Goal: Transaction & Acquisition: Book appointment/travel/reservation

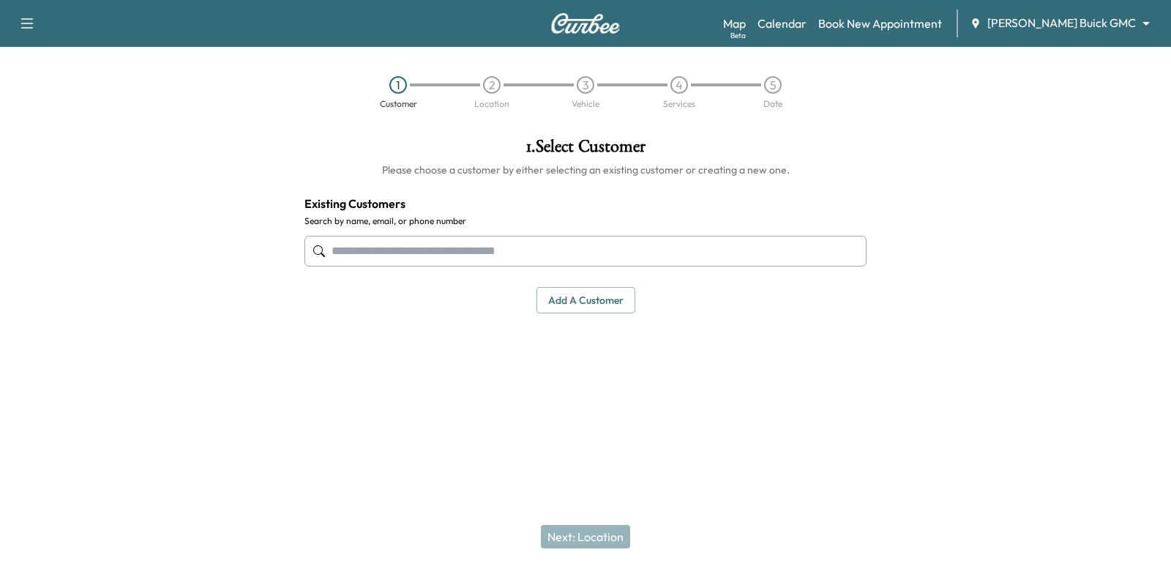
click at [815, 254] on input "text" at bounding box center [586, 251] width 562 height 31
click at [753, 250] on input "text" at bounding box center [586, 251] width 562 height 31
click at [450, 255] on input "text" at bounding box center [586, 251] width 562 height 31
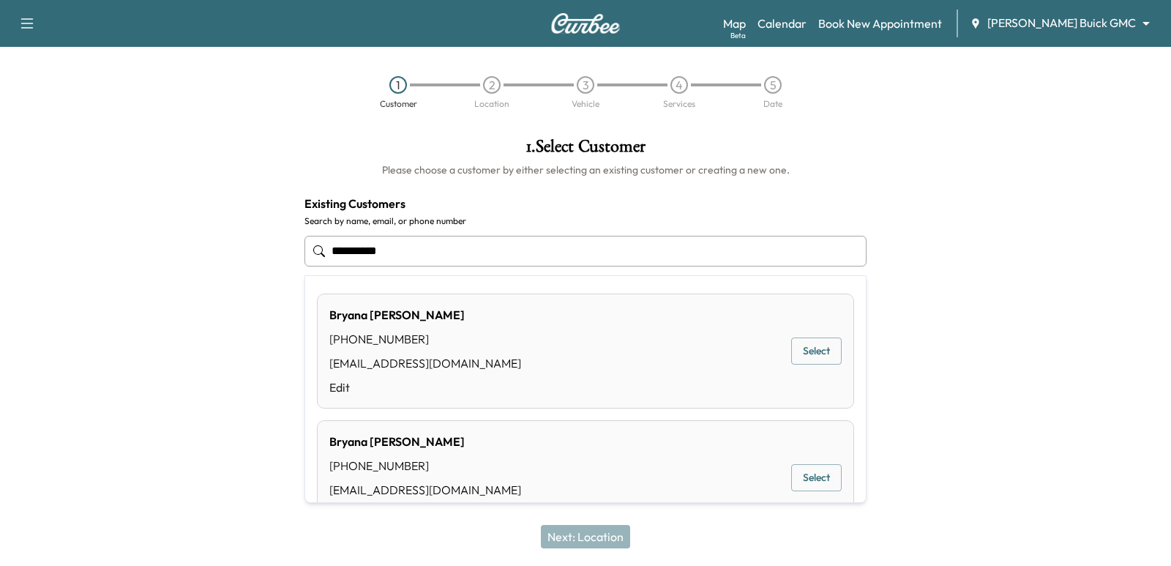
click at [474, 253] on input "**********" at bounding box center [586, 251] width 562 height 31
click at [491, 328] on div "[PERSON_NAME] [PHONE_NUMBER] [EMAIL_ADDRESS][DOMAIN_NAME] Edit Select" at bounding box center [585, 351] width 537 height 115
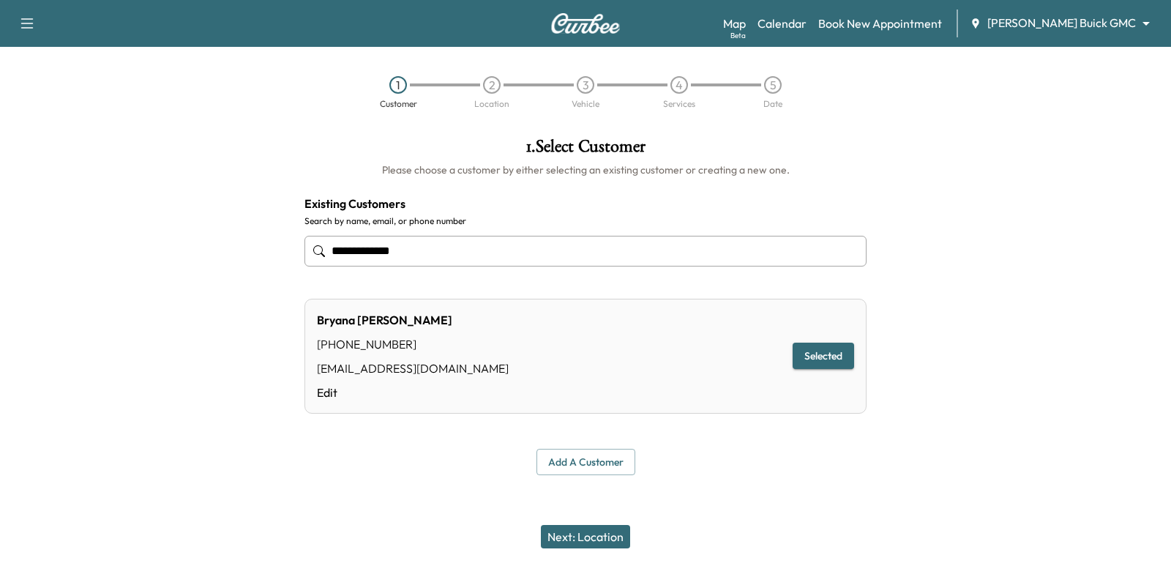
type input "**********"
click at [590, 525] on button "Next: Location" at bounding box center [585, 536] width 89 height 23
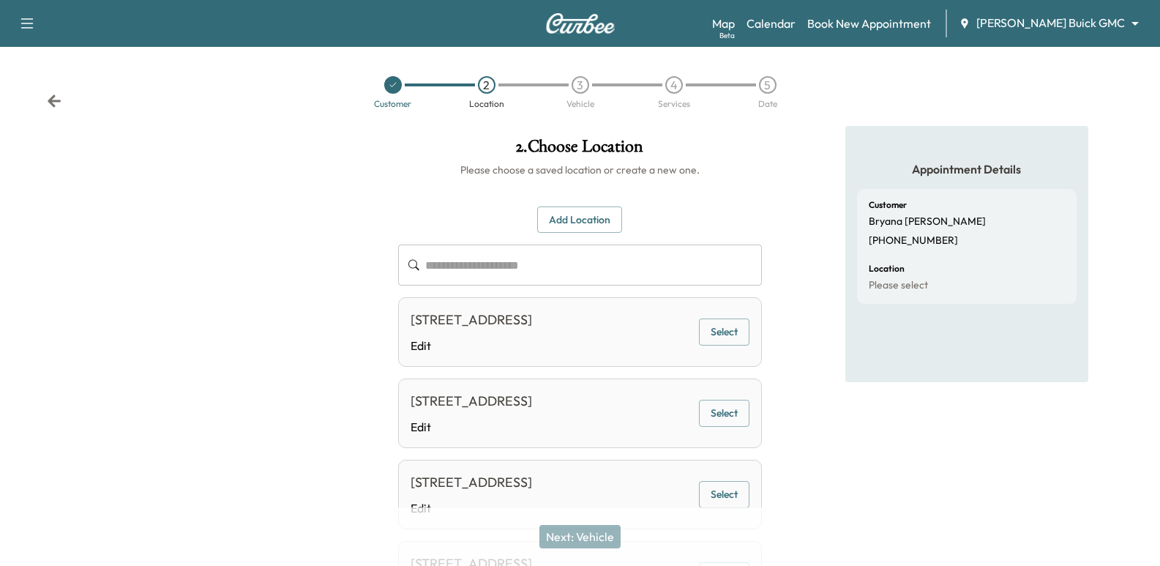
click at [212, 271] on div at bounding box center [193, 389] width 386 height 526
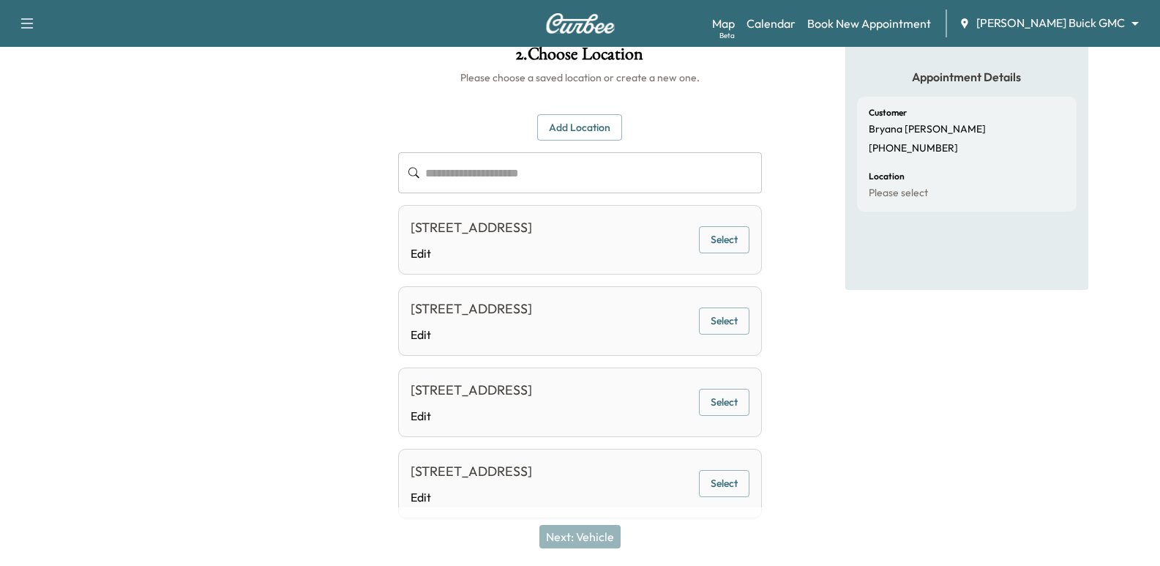
scroll to position [59, 0]
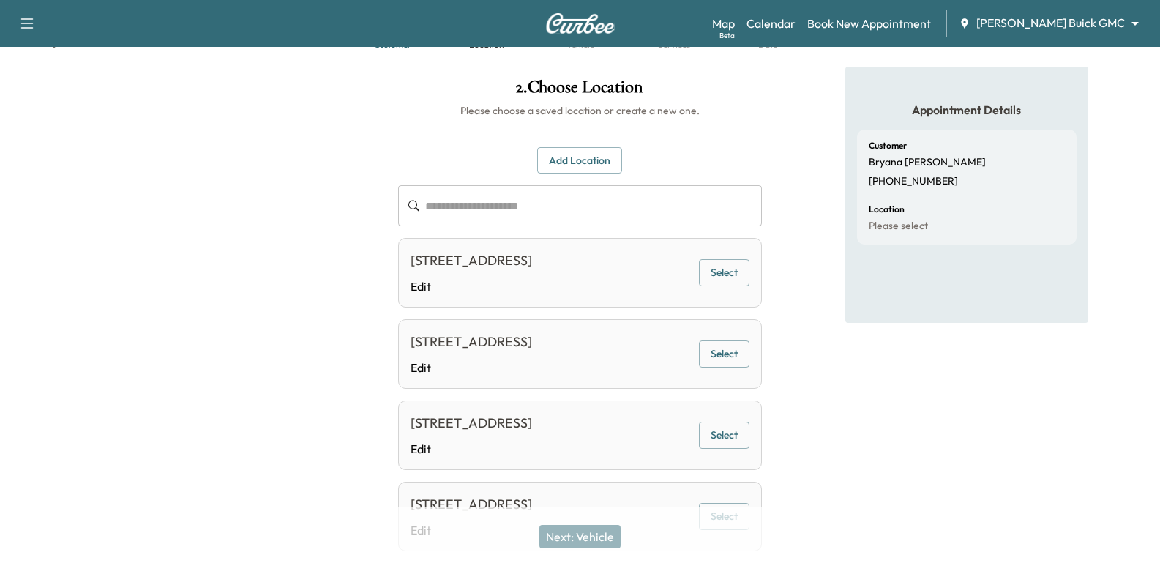
click at [580, 183] on div "**********" at bounding box center [579, 349] width 363 height 405
click at [572, 154] on button "Add Location" at bounding box center [579, 160] width 85 height 27
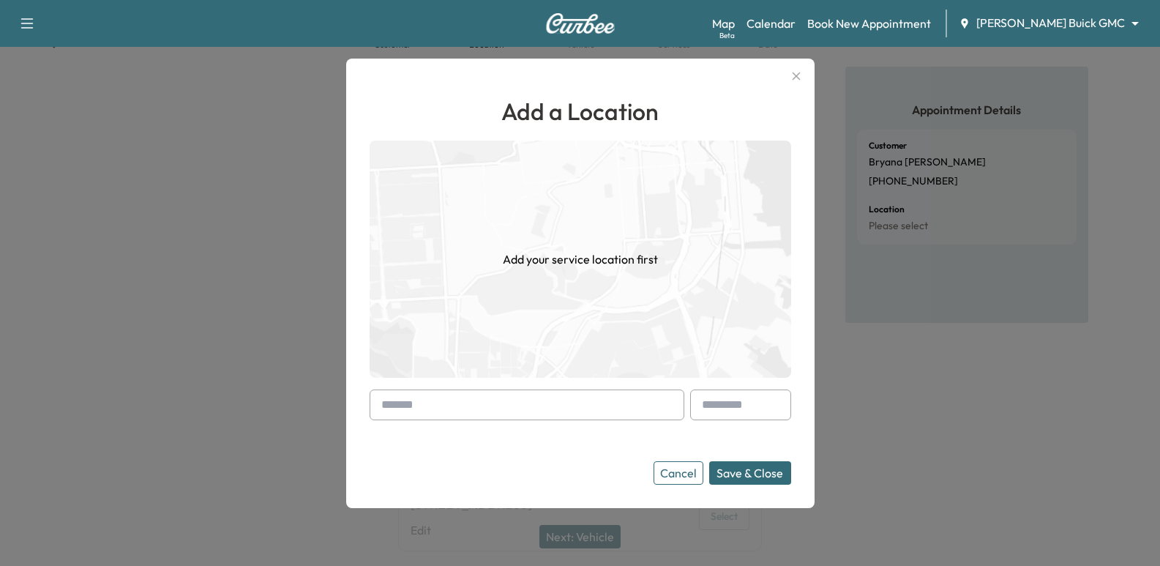
click at [456, 426] on form "Cancel Save & Close" at bounding box center [581, 436] width 422 height 95
click at [449, 406] on input "text" at bounding box center [527, 404] width 315 height 31
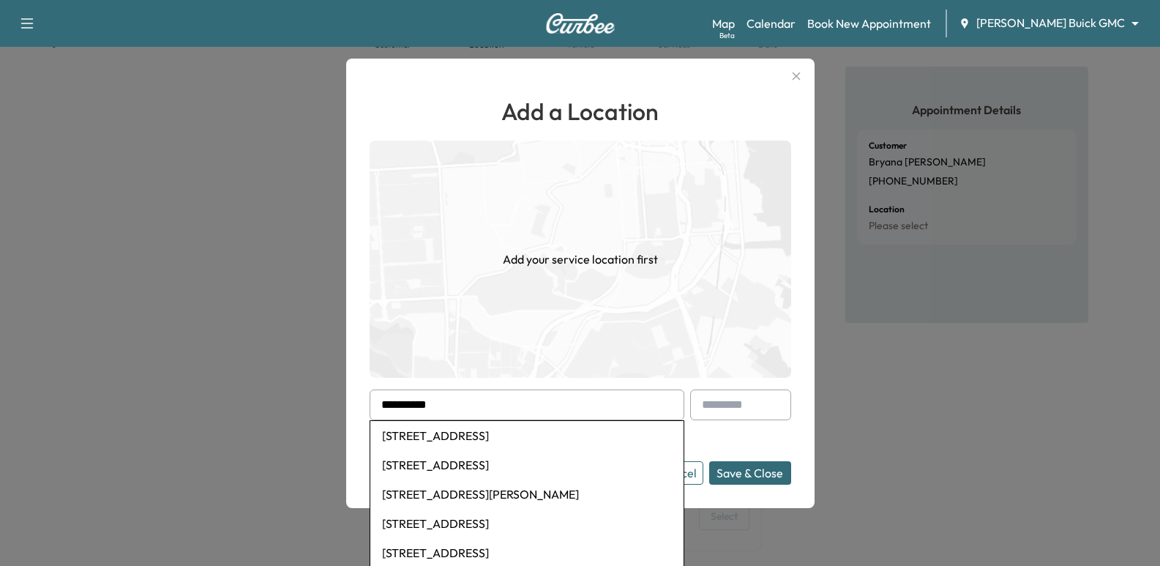
click at [474, 425] on li "[STREET_ADDRESS]" at bounding box center [526, 435] width 313 height 29
type input "**********"
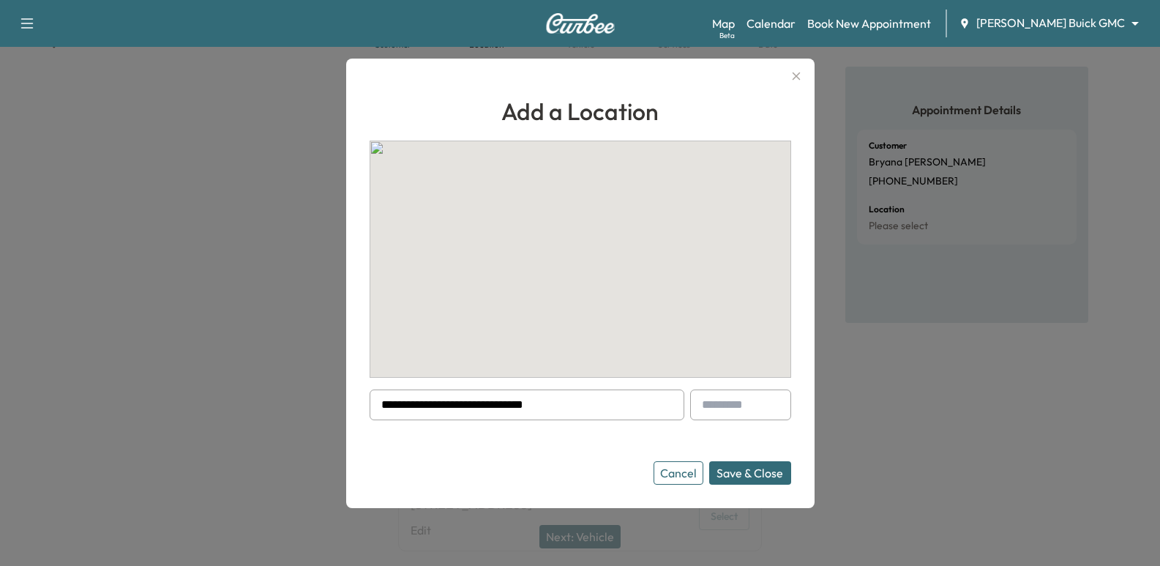
click at [739, 468] on button "Save & Close" at bounding box center [750, 472] width 82 height 23
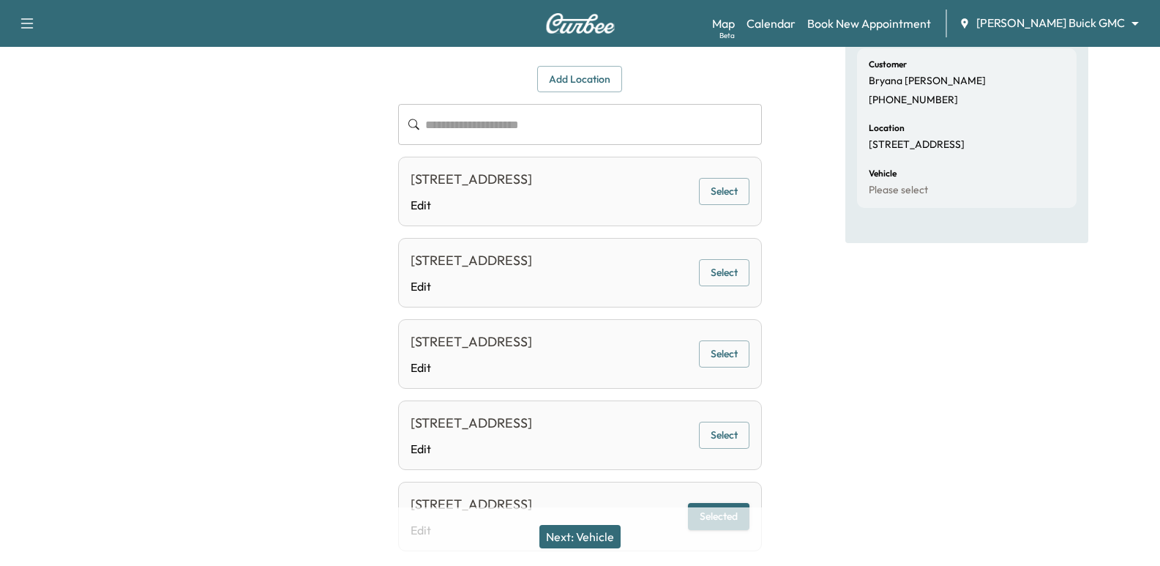
scroll to position [214, 0]
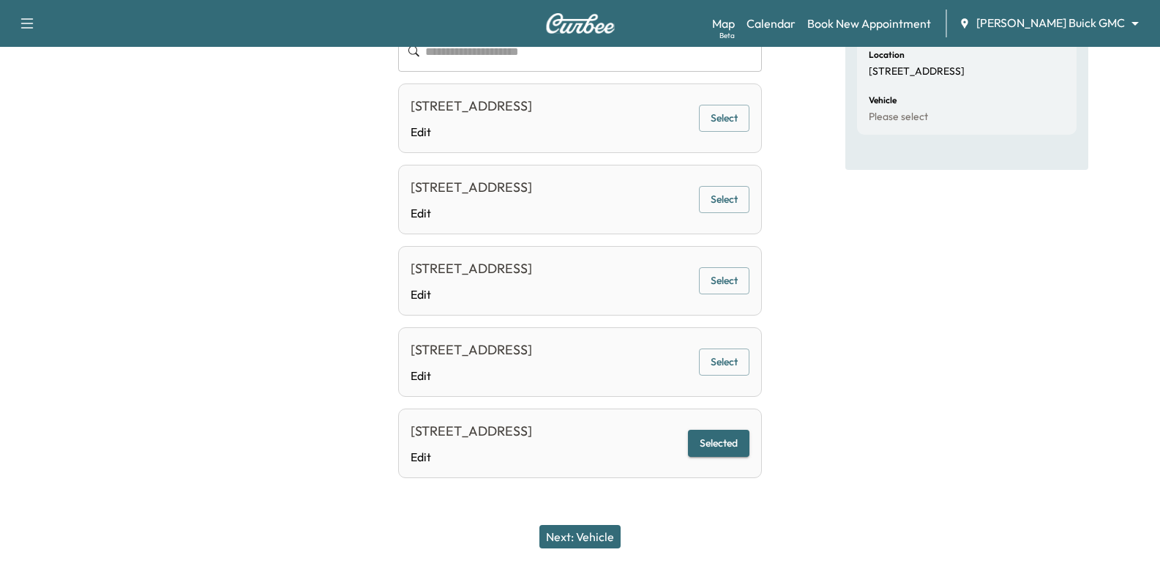
click at [591, 547] on button "Next: Vehicle" at bounding box center [579, 536] width 81 height 23
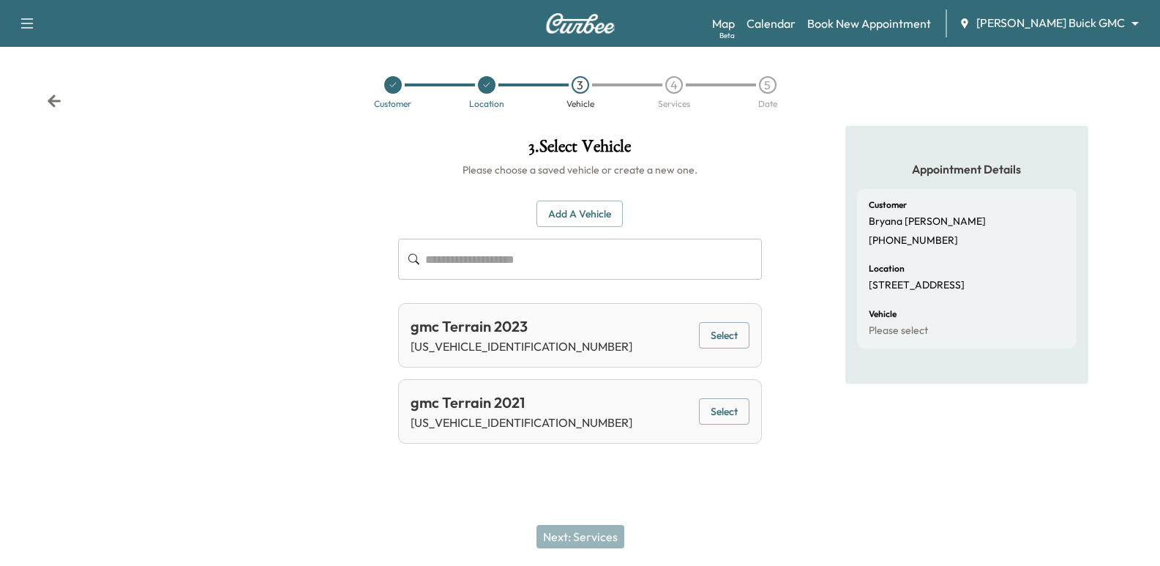
scroll to position [0, 0]
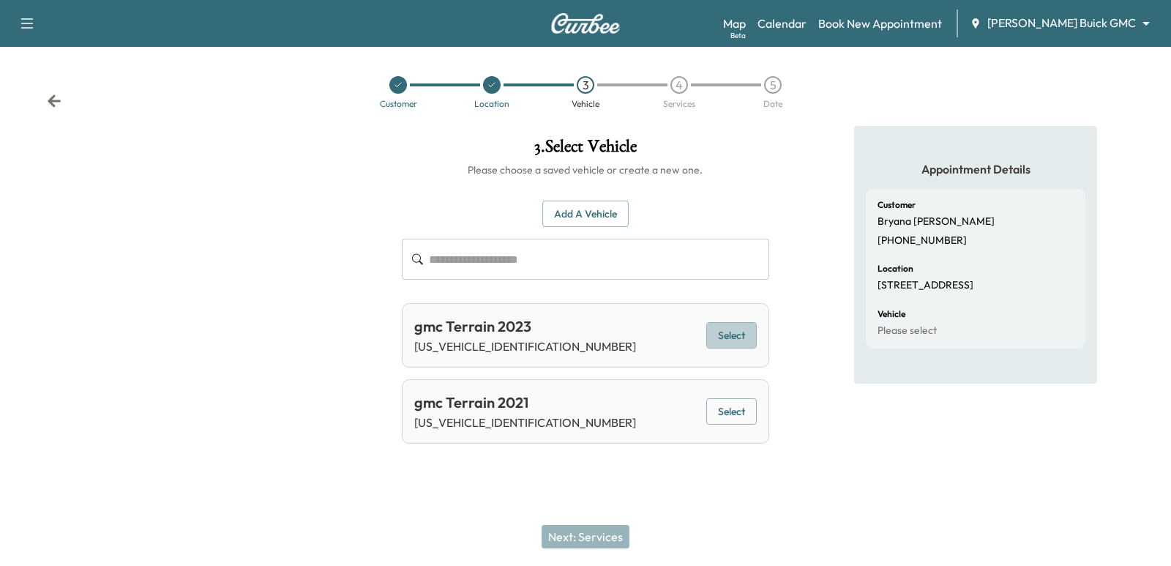
click at [736, 343] on button "Select" at bounding box center [731, 335] width 51 height 27
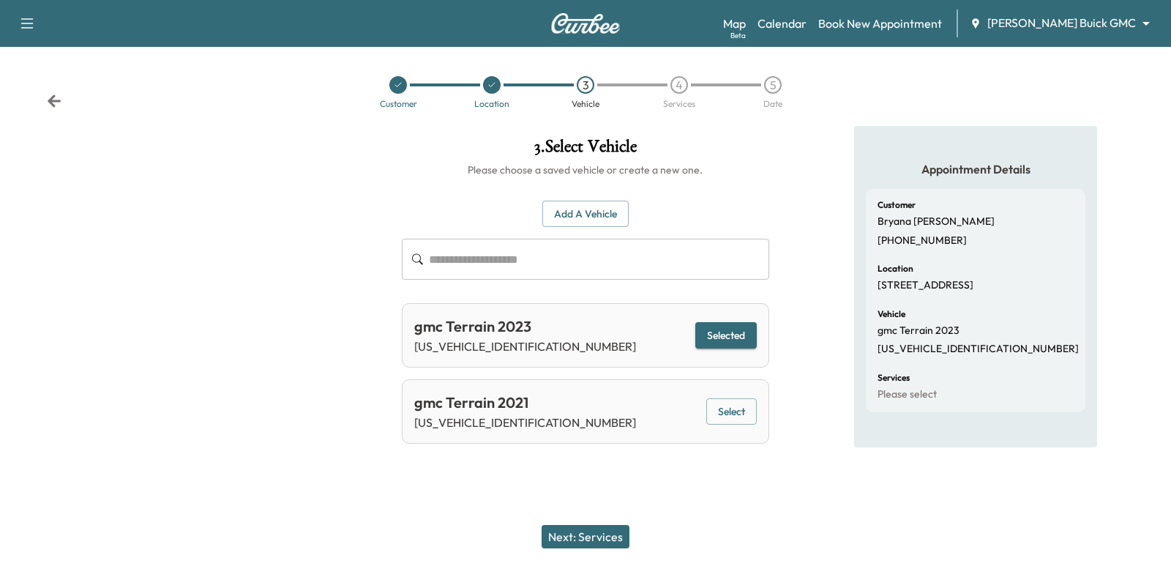
click at [588, 529] on button "Next: Services" at bounding box center [586, 536] width 88 height 23
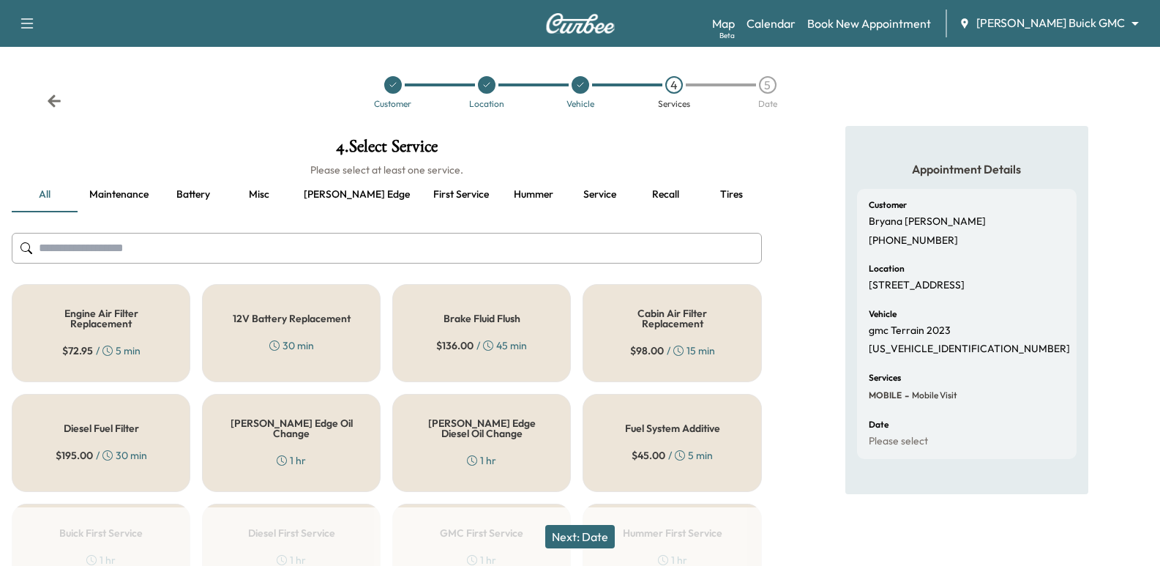
scroll to position [73, 0]
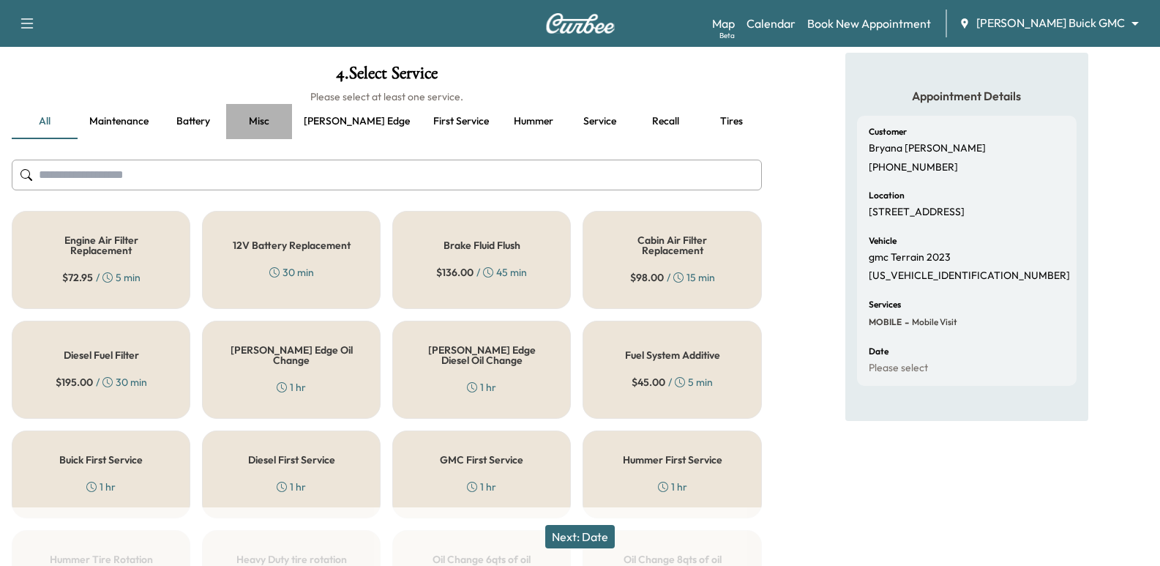
click at [241, 116] on button "Misc" at bounding box center [259, 121] width 66 height 35
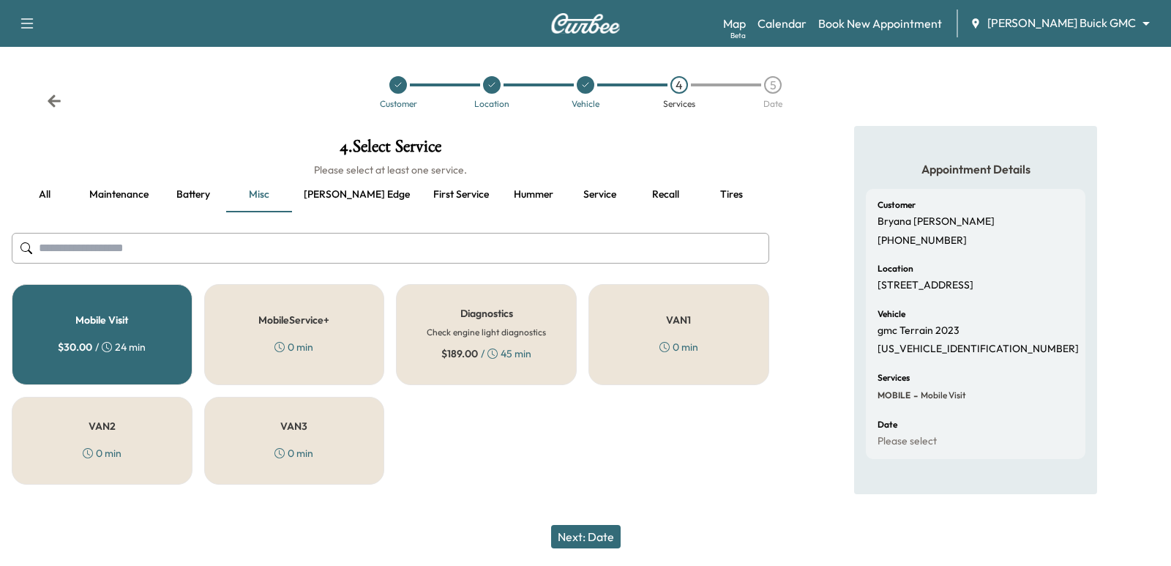
click at [99, 179] on button "Maintenance" at bounding box center [119, 194] width 83 height 35
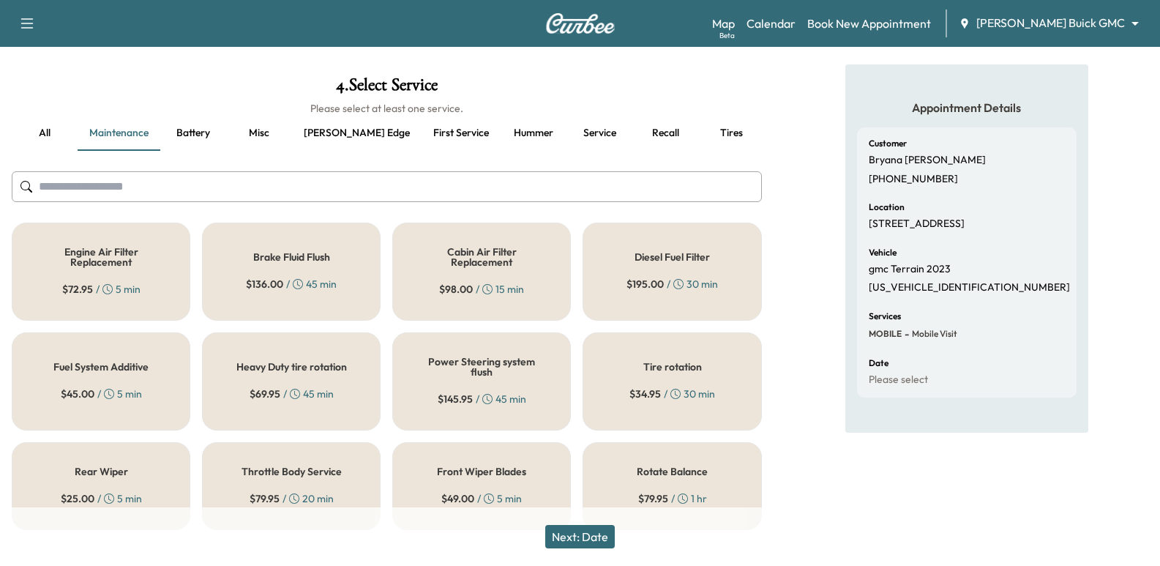
scroll to position [74, 0]
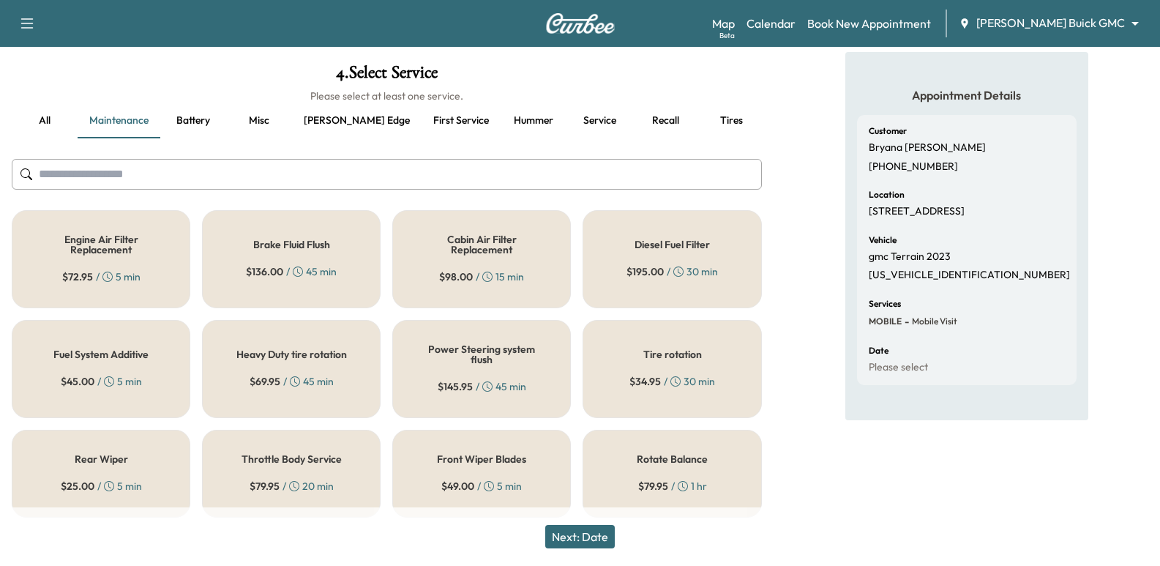
click at [302, 118] on button "[PERSON_NAME] edge" at bounding box center [357, 120] width 130 height 35
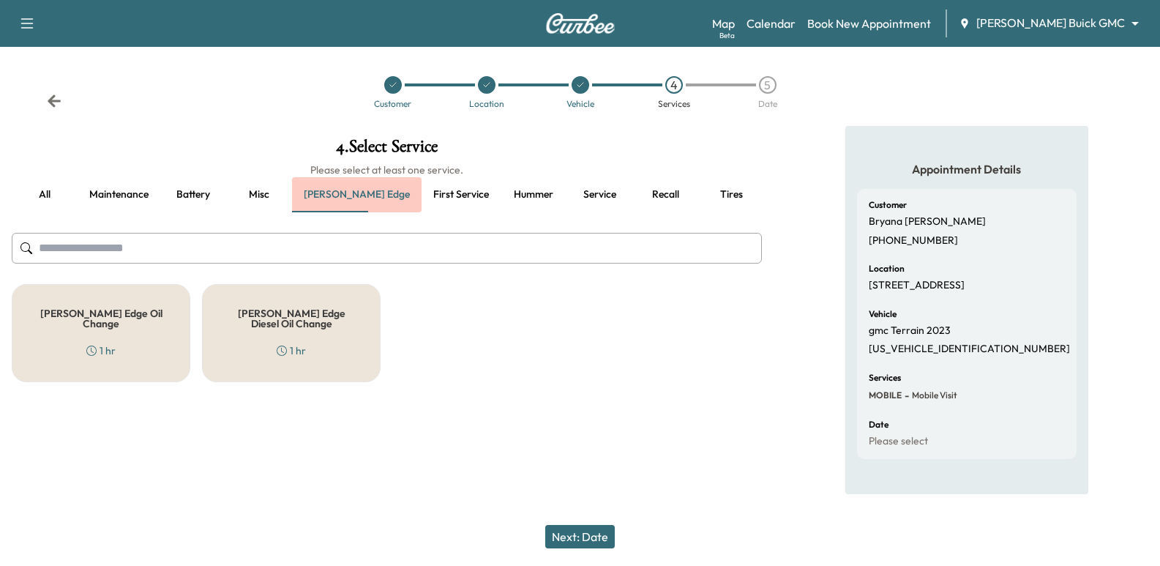
scroll to position [0, 0]
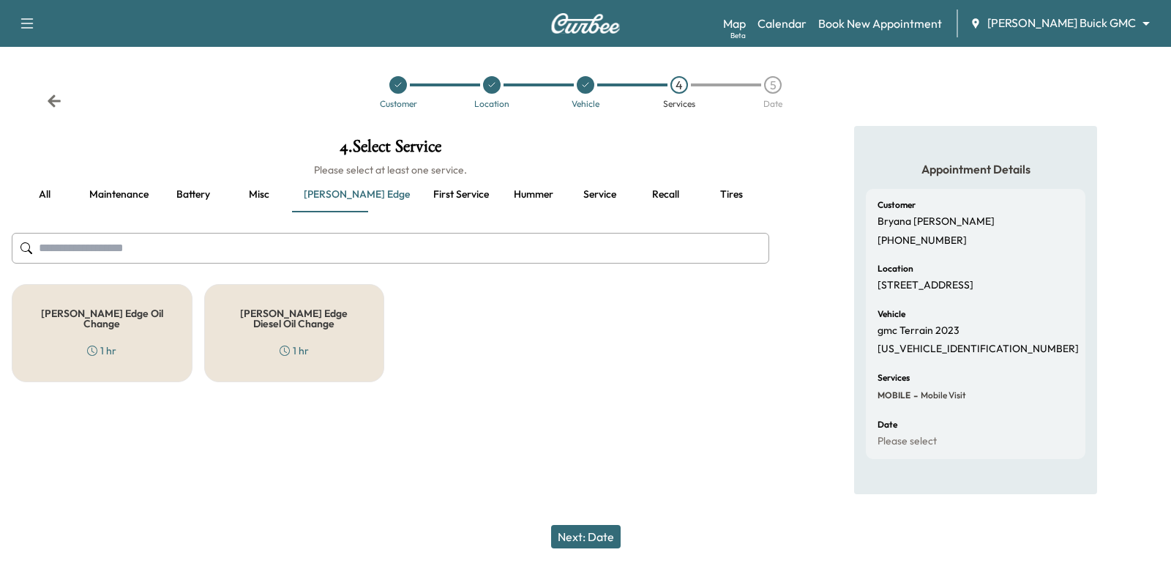
click at [253, 174] on h6 "Please select at least one service." at bounding box center [391, 170] width 758 height 15
click at [255, 182] on button "Misc" at bounding box center [259, 194] width 66 height 35
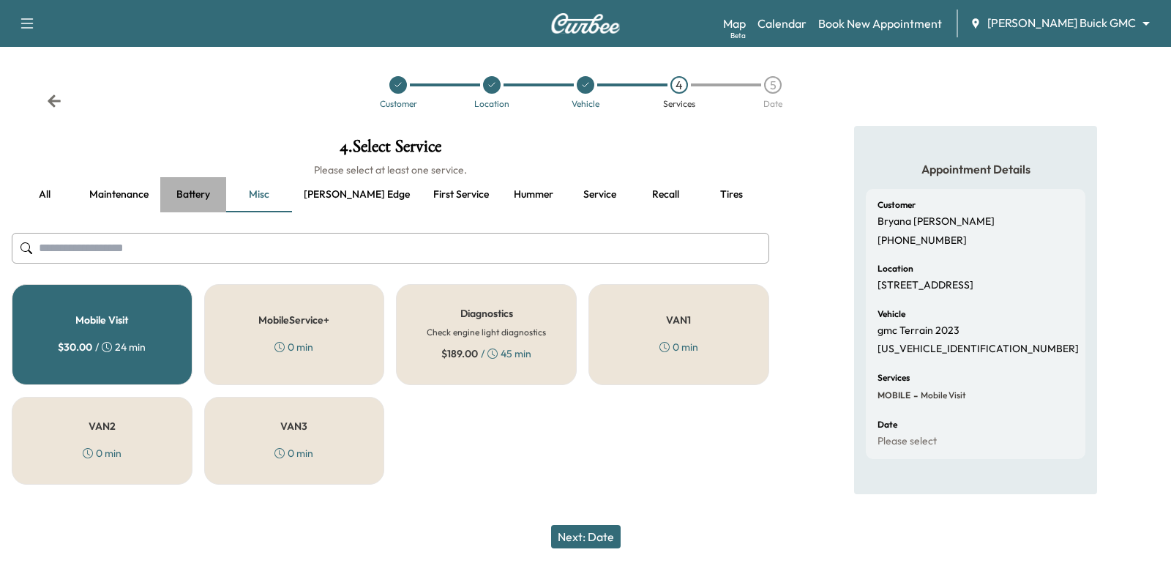
click at [211, 193] on button "Battery" at bounding box center [193, 194] width 66 height 35
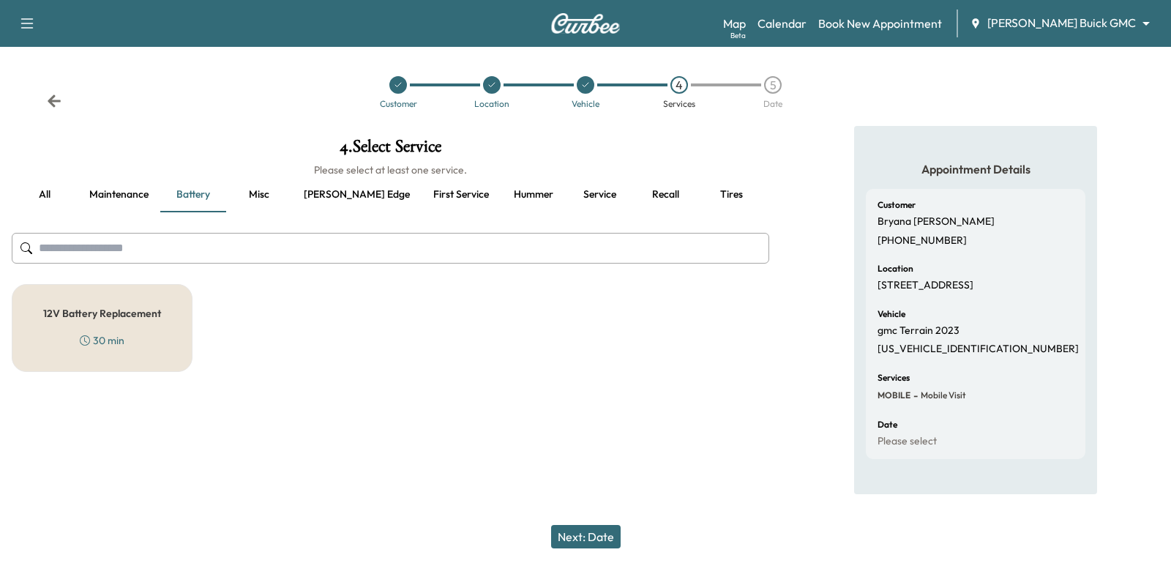
click at [157, 191] on button "Maintenance" at bounding box center [119, 194] width 83 height 35
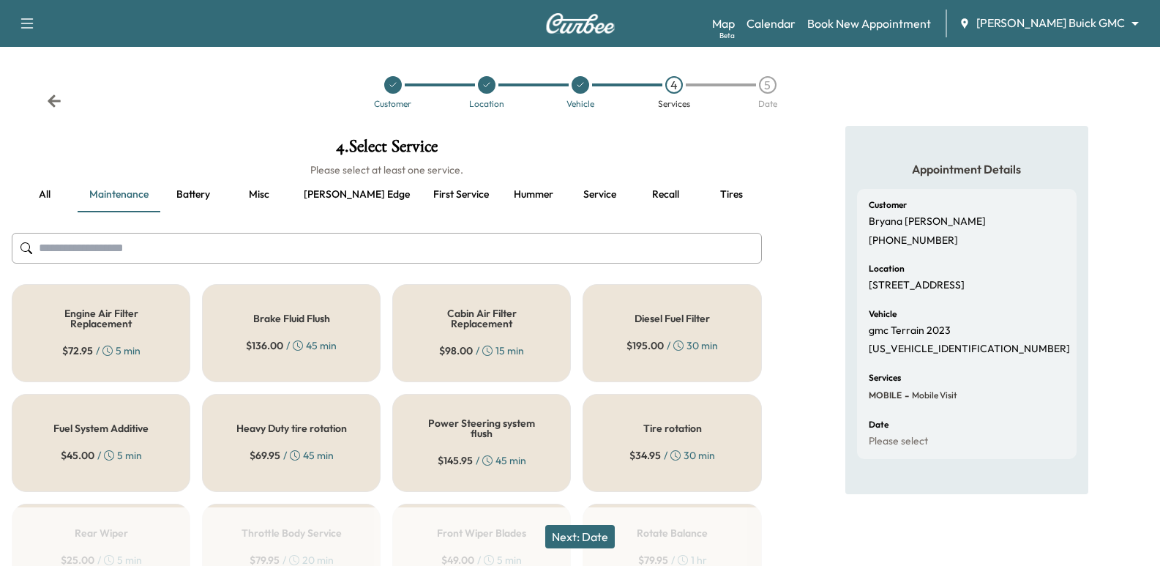
click at [42, 198] on button "all" at bounding box center [45, 194] width 66 height 35
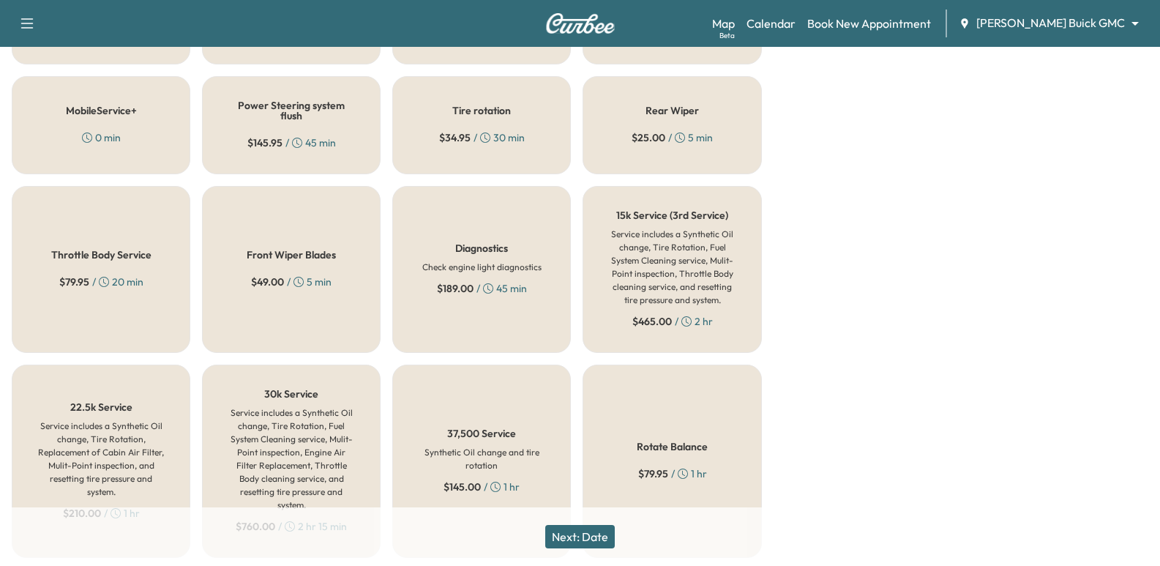
scroll to position [878, 0]
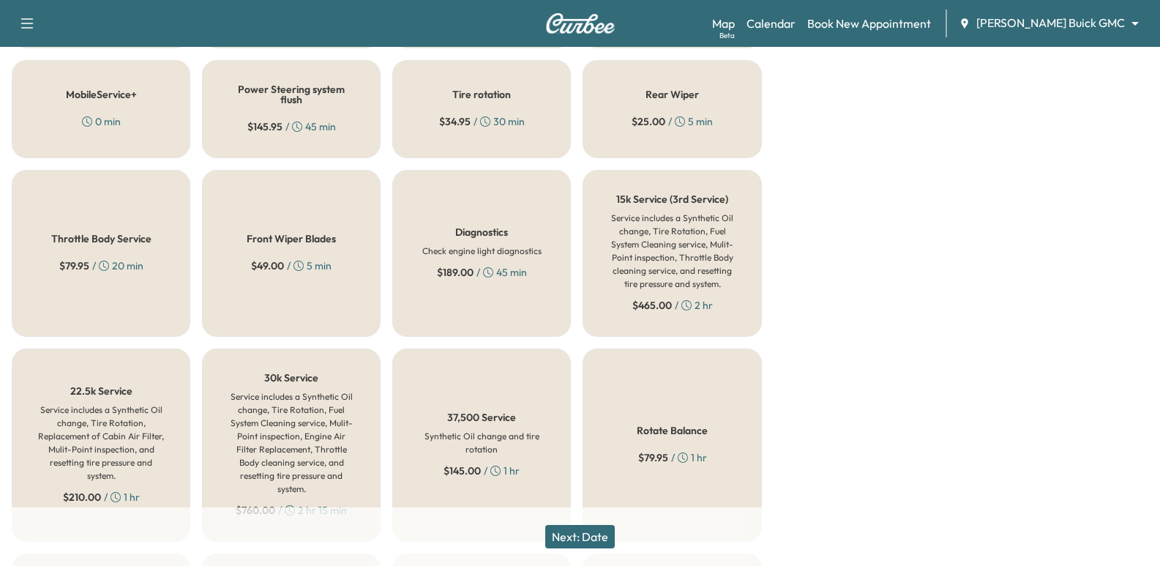
click at [113, 422] on h6 "Service includes a Synthetic Oil change, Tire Rotation, Replacement of Cabin Ai…" at bounding box center [101, 442] width 130 height 79
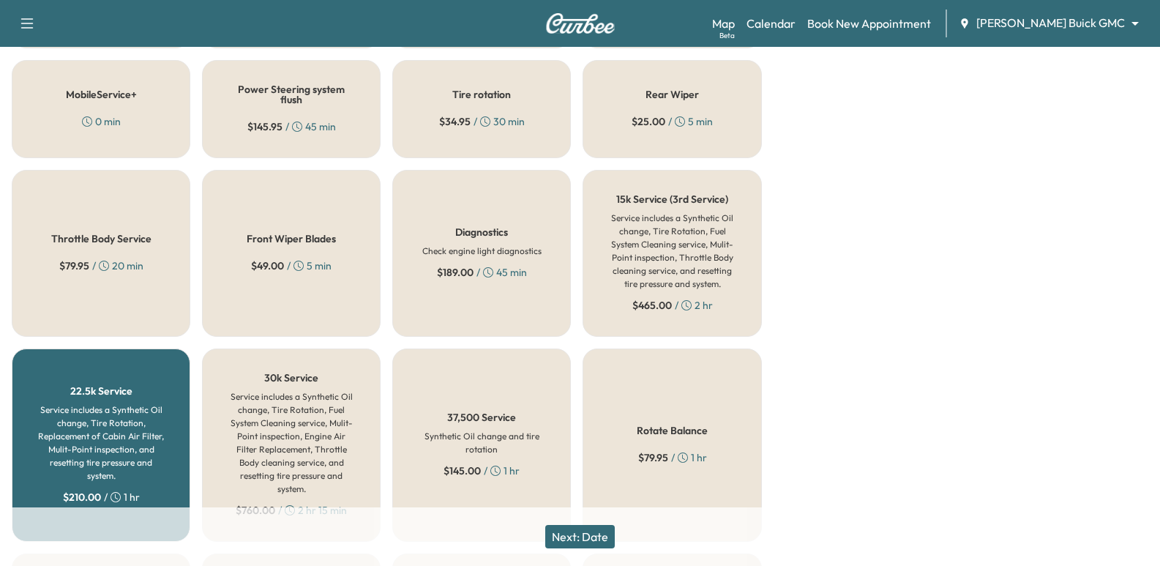
click at [561, 533] on button "Next: Date" at bounding box center [580, 536] width 70 height 23
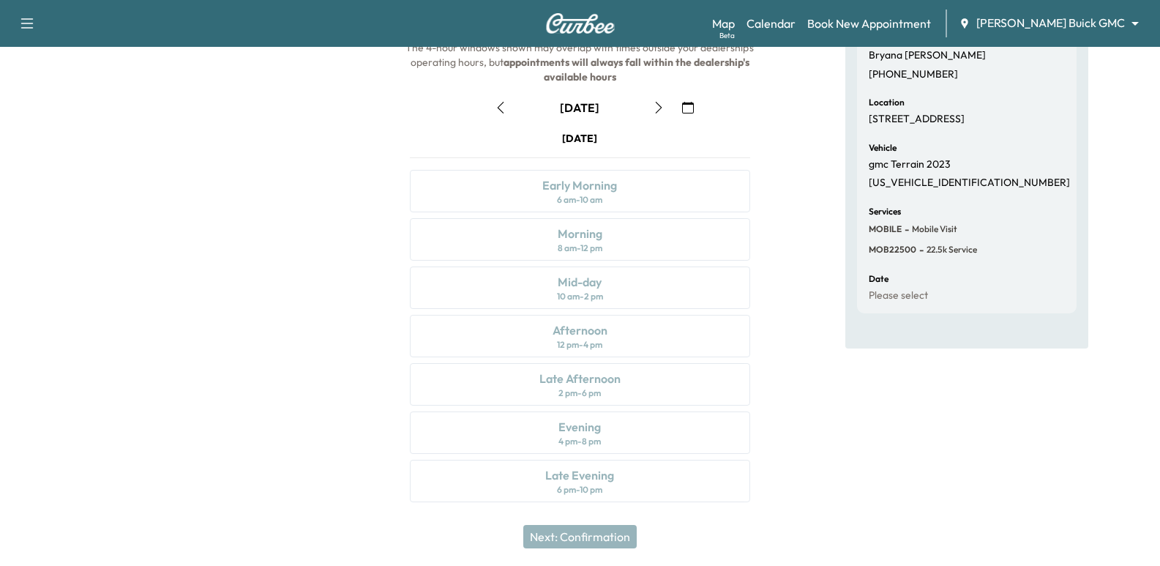
scroll to position [167, 0]
click at [663, 110] on icon "button" at bounding box center [659, 107] width 12 height 12
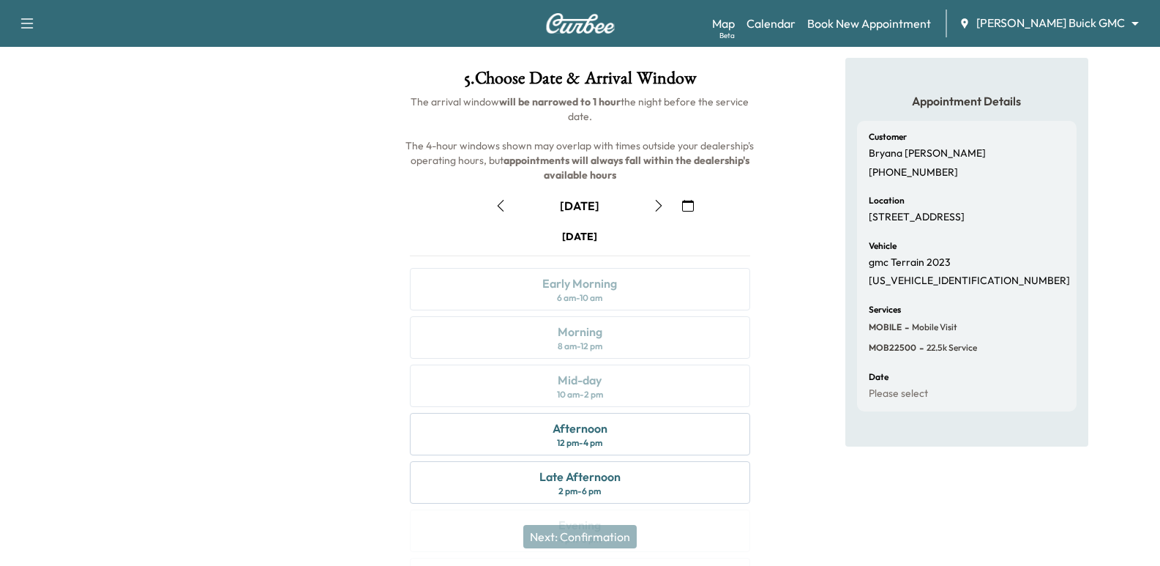
scroll to position [146, 0]
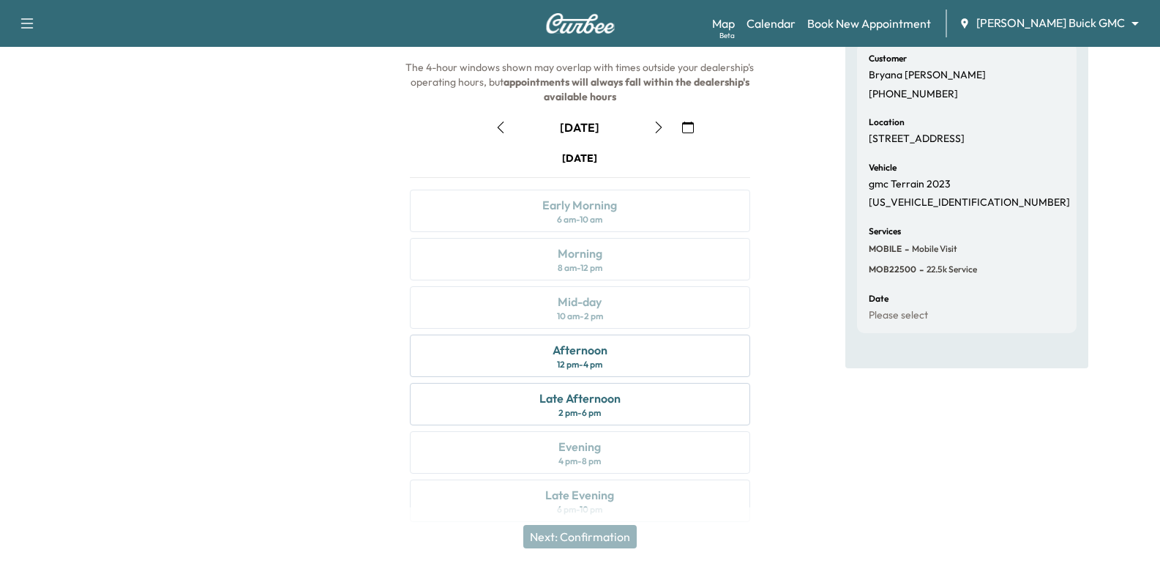
click at [652, 132] on button "button" at bounding box center [658, 127] width 25 height 23
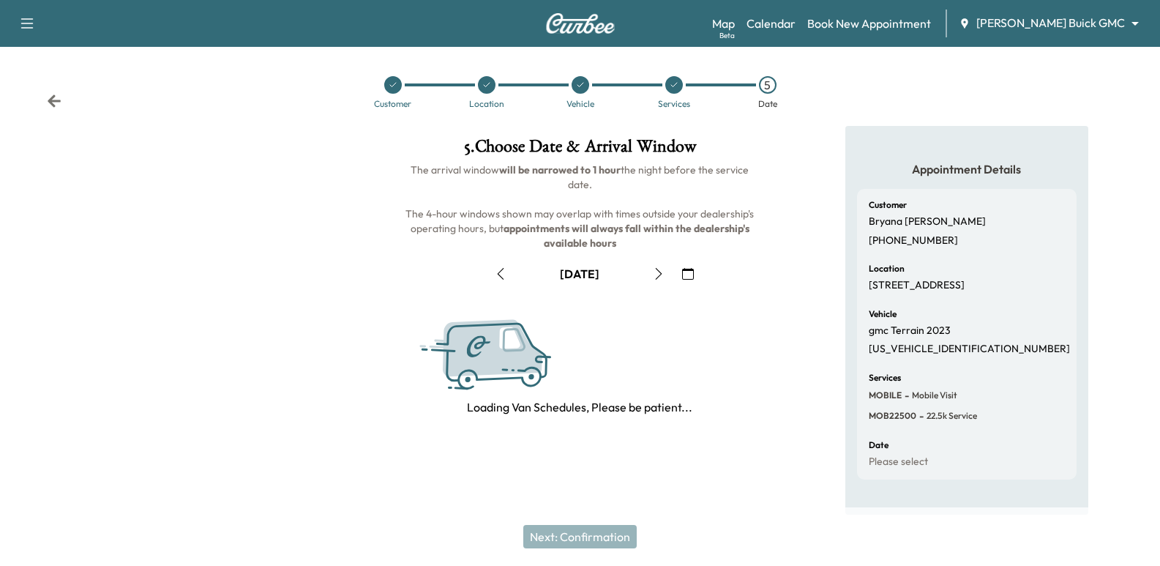
scroll to position [0, 0]
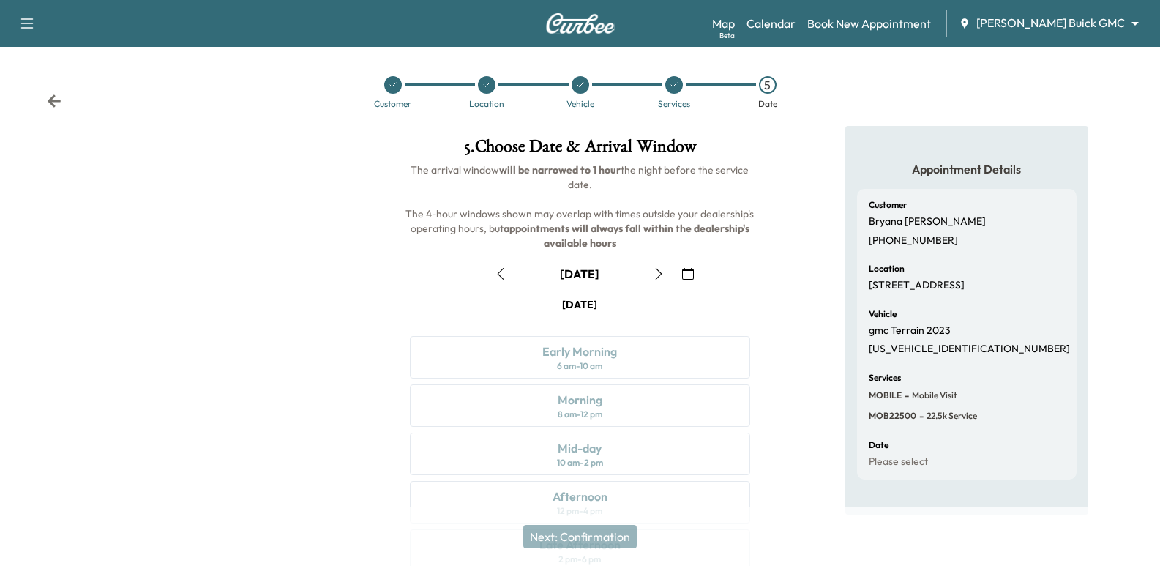
click at [656, 275] on icon "button" at bounding box center [659, 274] width 12 height 12
click at [661, 274] on icon "button" at bounding box center [659, 274] width 7 height 12
click at [53, 100] on icon at bounding box center [54, 100] width 13 height 12
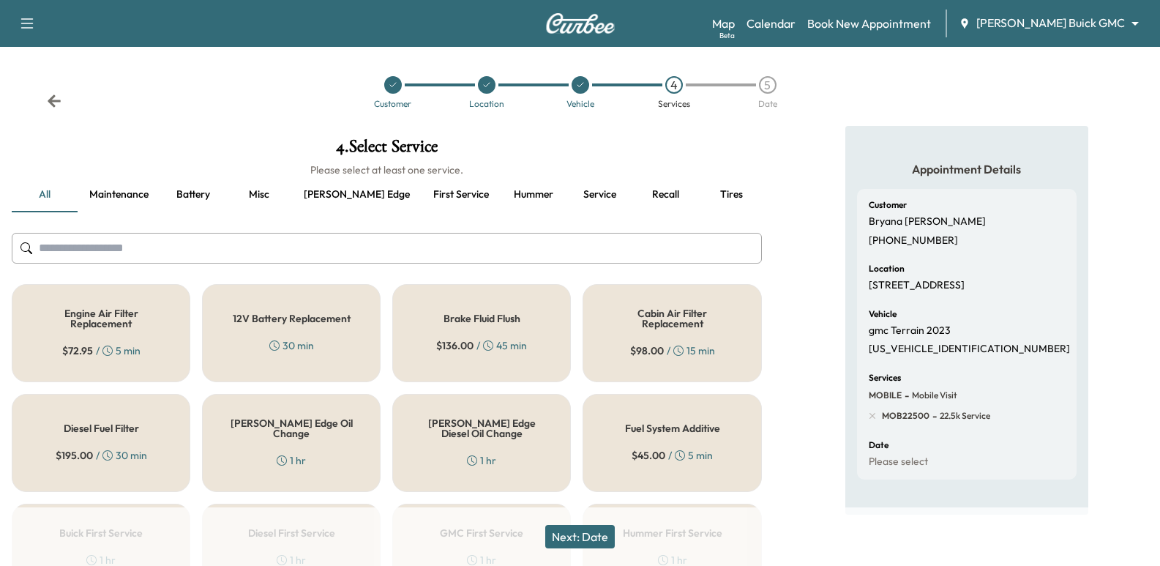
click at [56, 102] on icon at bounding box center [54, 100] width 13 height 12
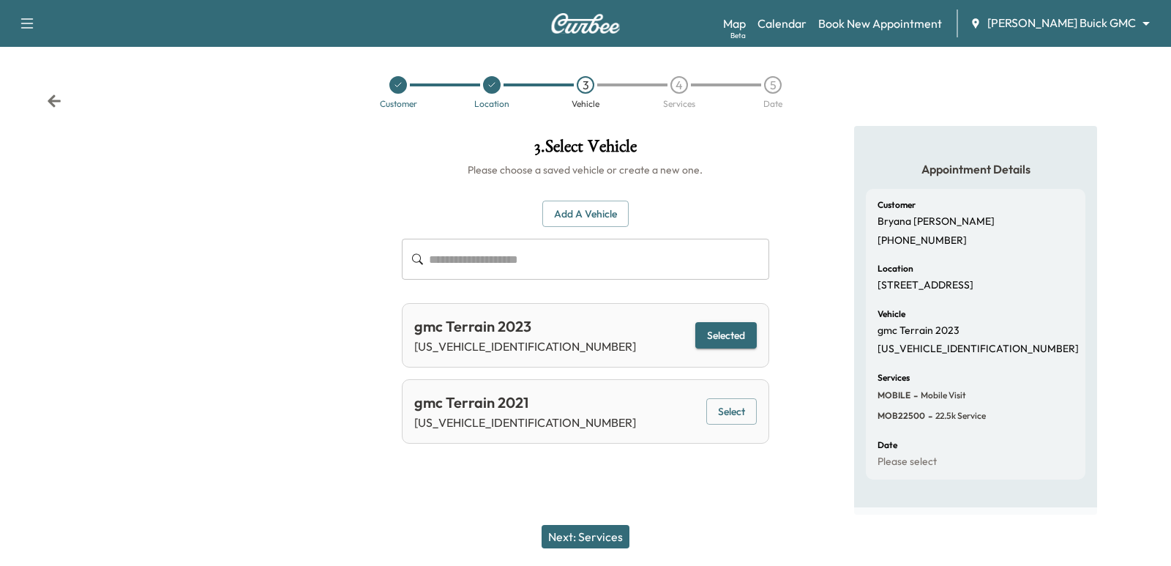
click at [56, 102] on icon at bounding box center [54, 100] width 13 height 12
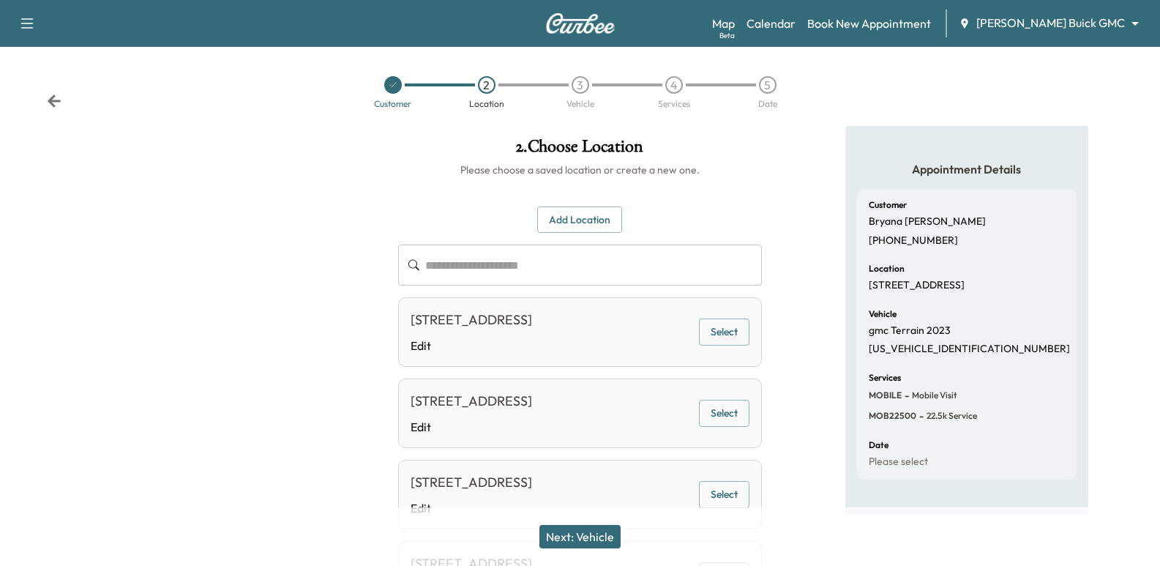
click at [56, 102] on icon at bounding box center [54, 100] width 13 height 12
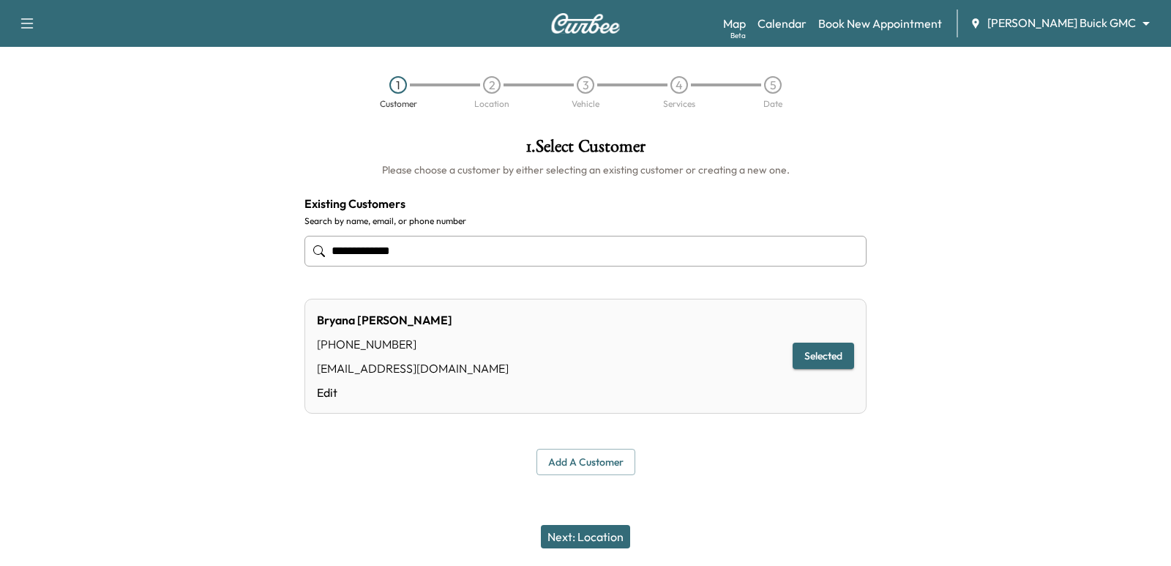
click at [575, 540] on button "Next: Location" at bounding box center [585, 536] width 89 height 23
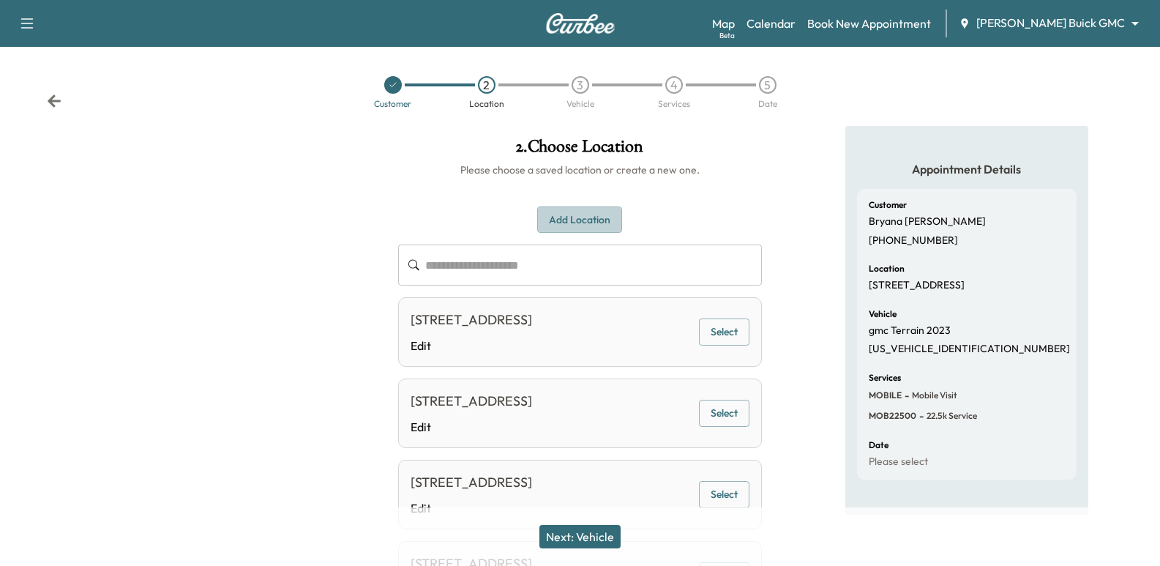
click at [594, 217] on button "Add Location" at bounding box center [579, 219] width 85 height 27
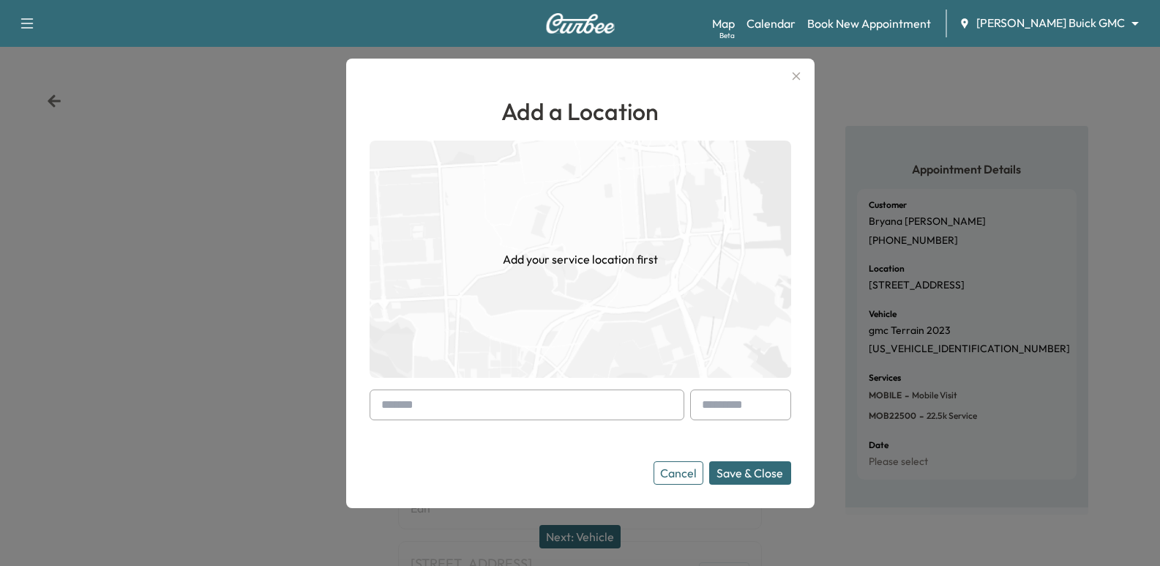
click at [526, 433] on form "Cancel Save & Close" at bounding box center [581, 436] width 422 height 95
click at [518, 419] on input "text" at bounding box center [527, 404] width 315 height 31
paste input "**********"
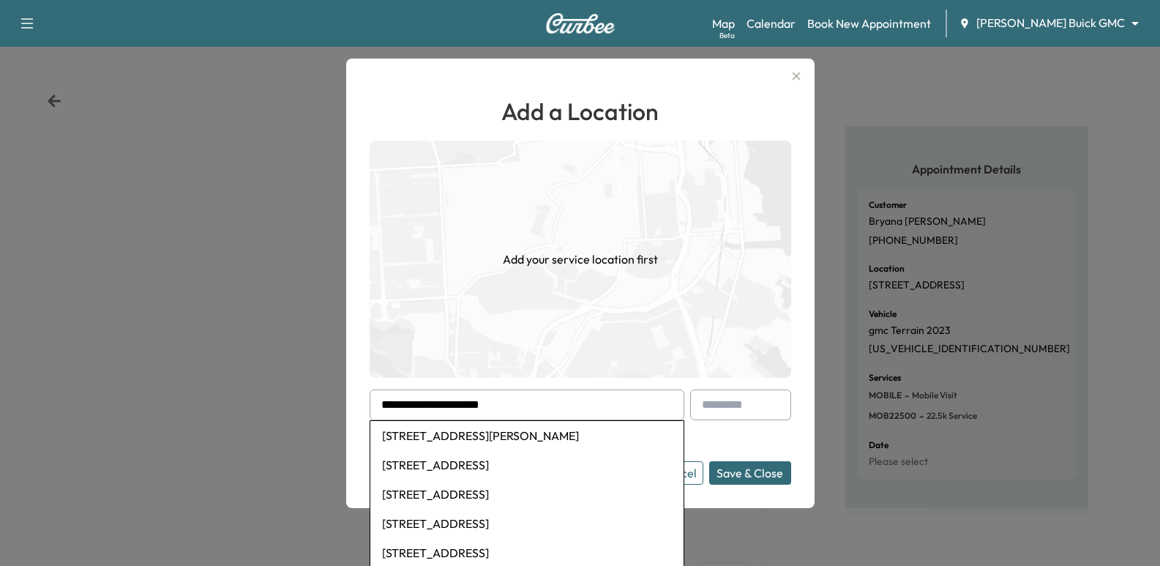
click at [576, 434] on li "[STREET_ADDRESS][PERSON_NAME]" at bounding box center [526, 435] width 313 height 29
type input "**********"
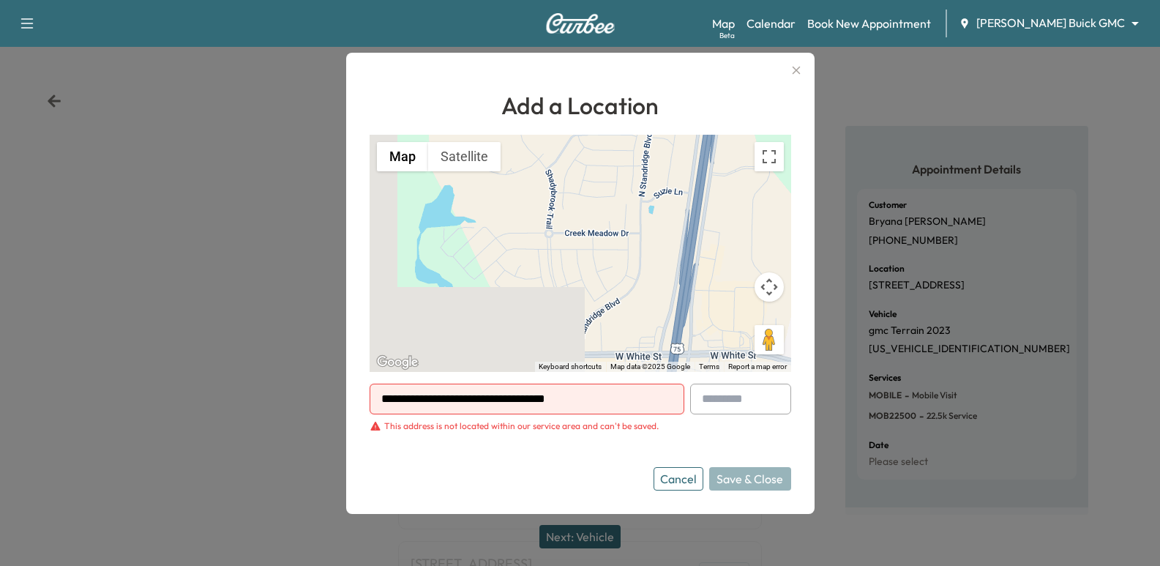
click at [677, 488] on button "Cancel" at bounding box center [679, 478] width 50 height 23
